Goal: Find specific page/section

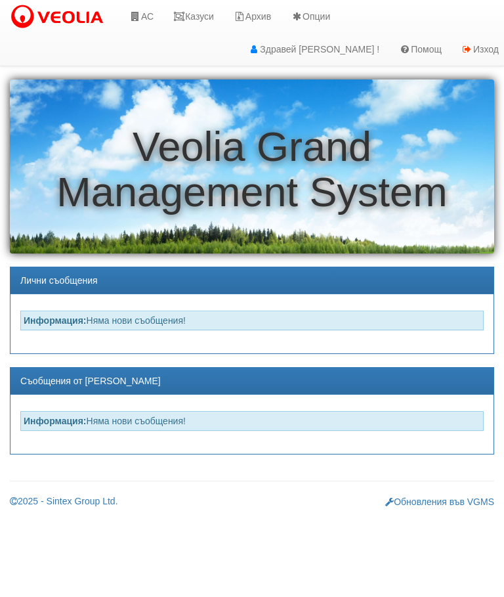
click at [148, 18] on link "АС" at bounding box center [142, 16] width 44 height 33
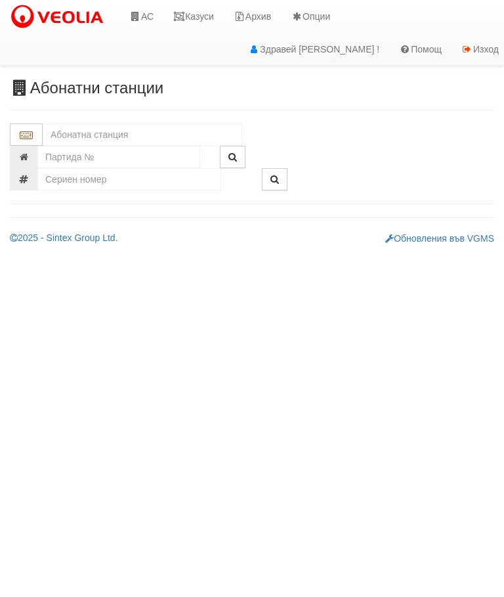
click at [143, 129] on input "text" at bounding box center [143, 134] width 200 height 22
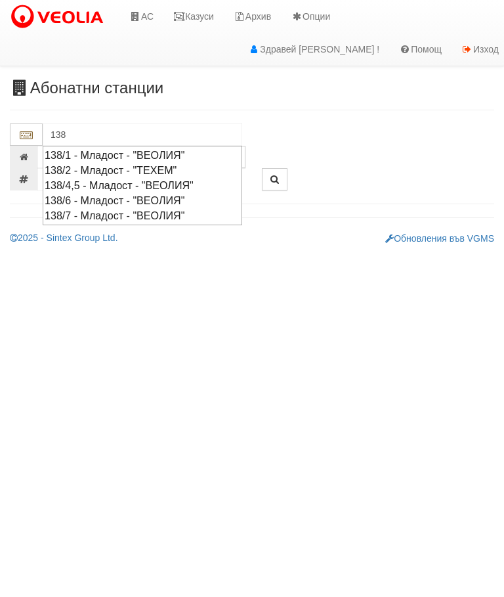
click at [143, 171] on div "138/2 - Младост - "ТЕХЕМ"" at bounding box center [143, 170] width 196 height 15
type input "138/2 - Младост - "ТЕХЕМ""
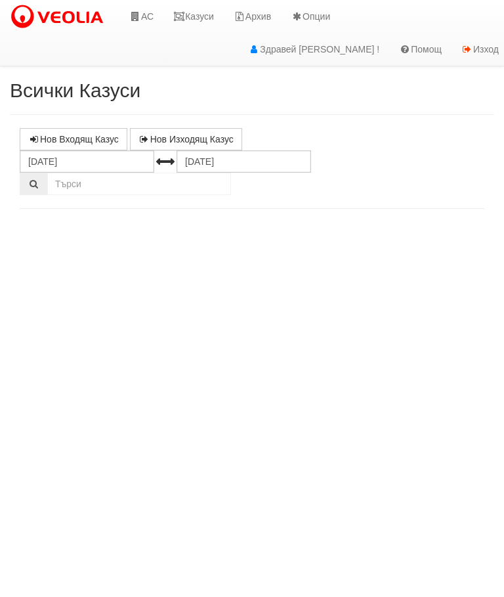
select select "10"
select select "1"
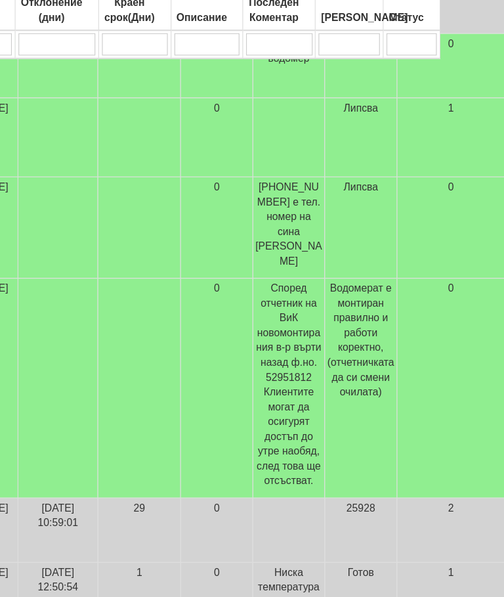
scroll to position [625, 520]
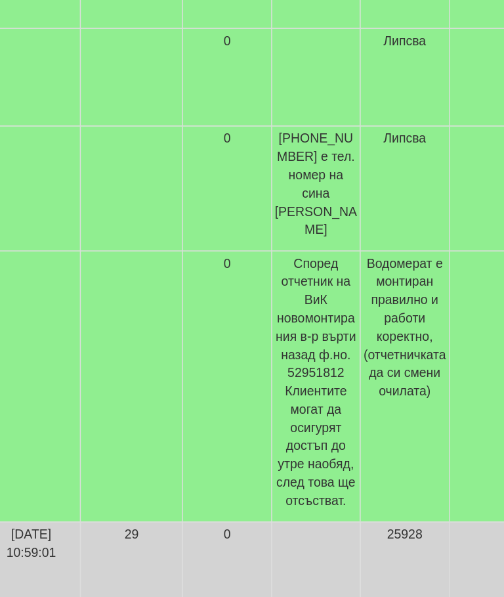
click at [144, 274] on td at bounding box center [181, 368] width 74 height 195
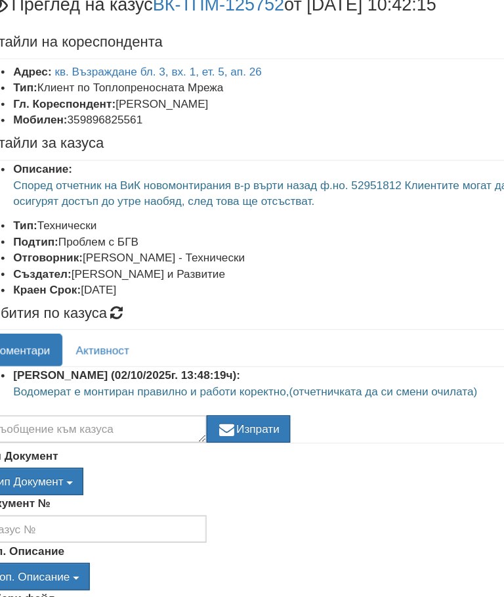
scroll to position [0, 0]
click at [198, 99] on link "кв. Възраждане бл. 3, вх. 1, ет. 5, ап. 26" at bounding box center [170, 104] width 169 height 11
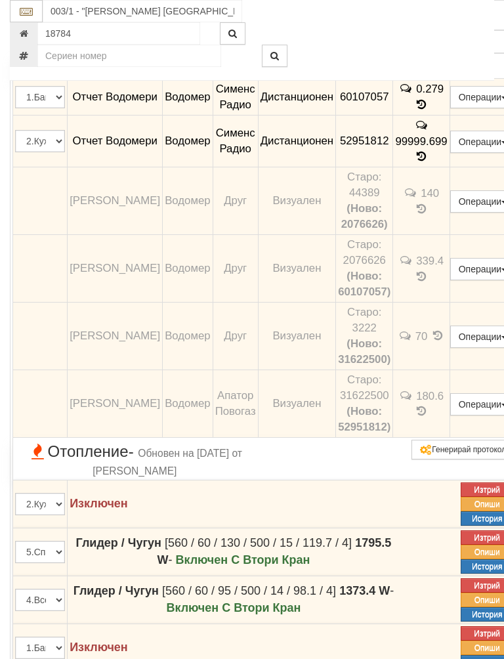
scroll to position [1423, 0]
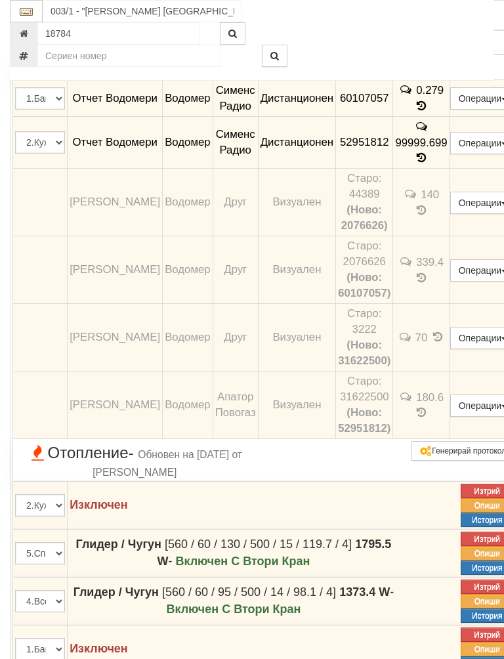
click at [414, 164] on icon at bounding box center [421, 157] width 14 height 11
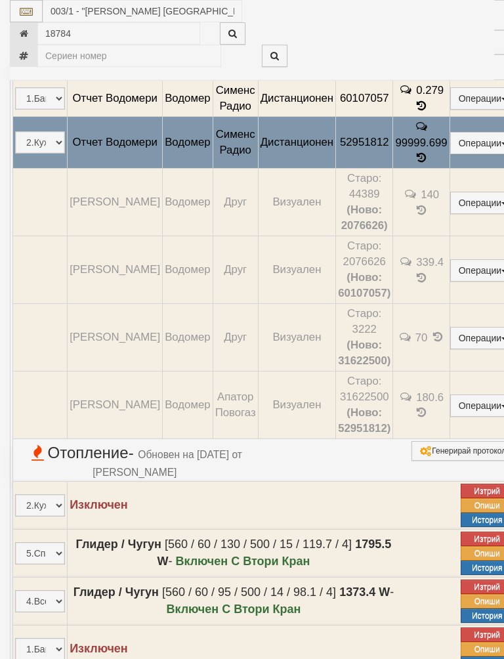
select select "10"
select select "1"
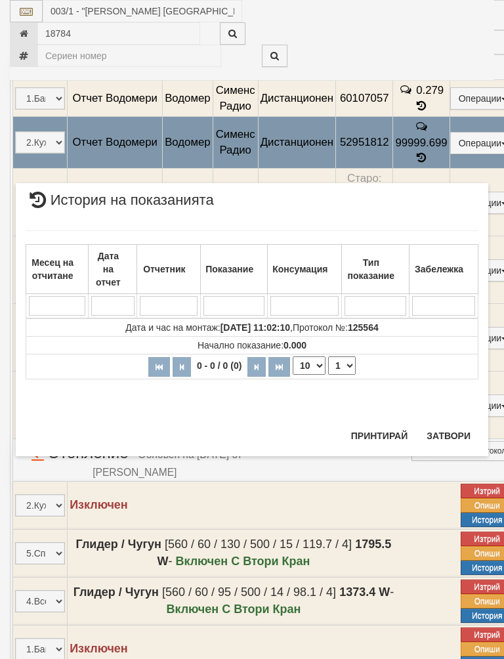
click at [452, 433] on button "Затвори" at bounding box center [449, 436] width 60 height 21
